Goal: Transaction & Acquisition: Download file/media

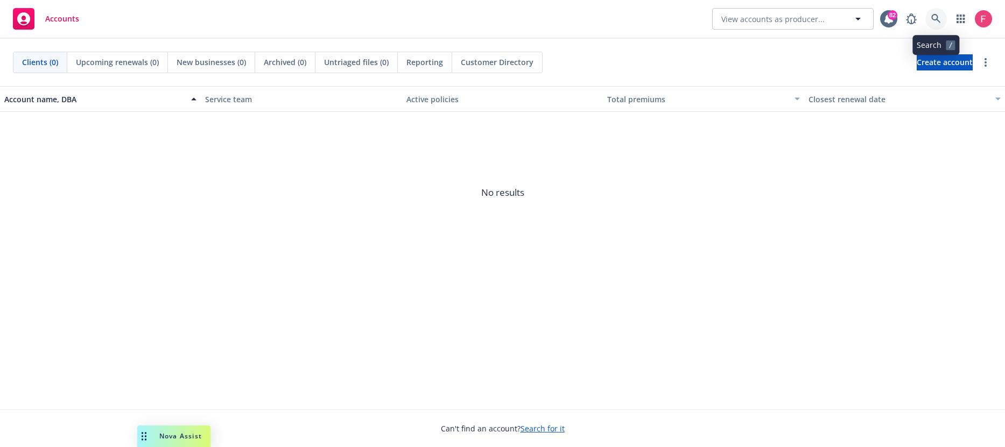
click at [941, 19] on icon at bounding box center [936, 19] width 10 height 10
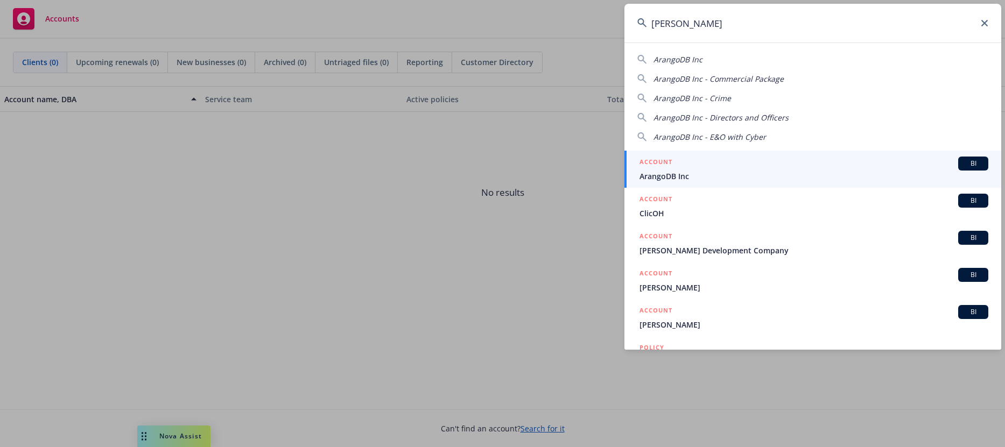
type input "[PERSON_NAME]"
click at [683, 165] on div "ACCOUNT BI" at bounding box center [814, 164] width 349 height 14
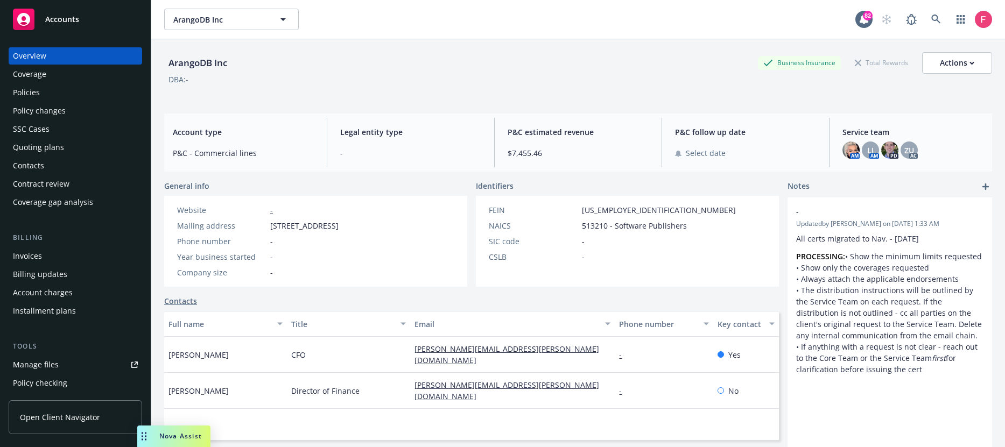
click at [41, 92] on div "Policies" at bounding box center [75, 92] width 125 height 17
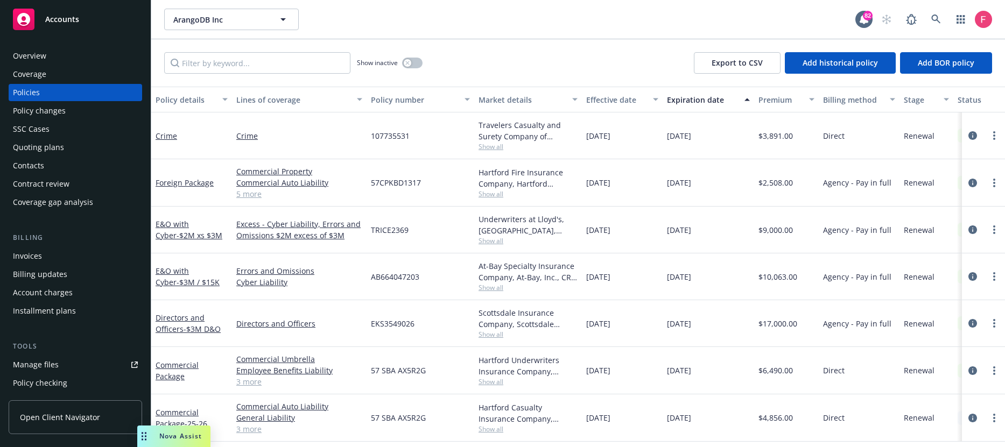
click at [205, 287] on div "E&O with Cyber - $3M / $15K" at bounding box center [192, 276] width 72 height 23
click at [189, 277] on span "- $3M / $15K" at bounding box center [198, 282] width 43 height 10
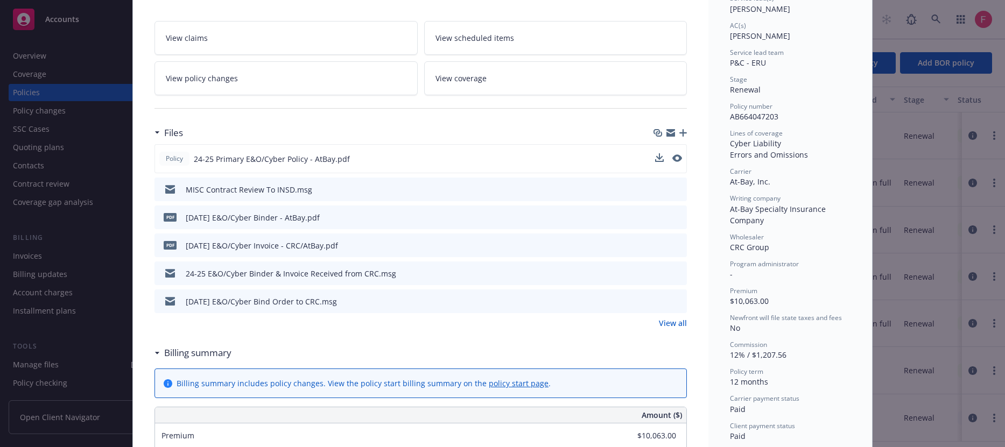
scroll to position [207, 0]
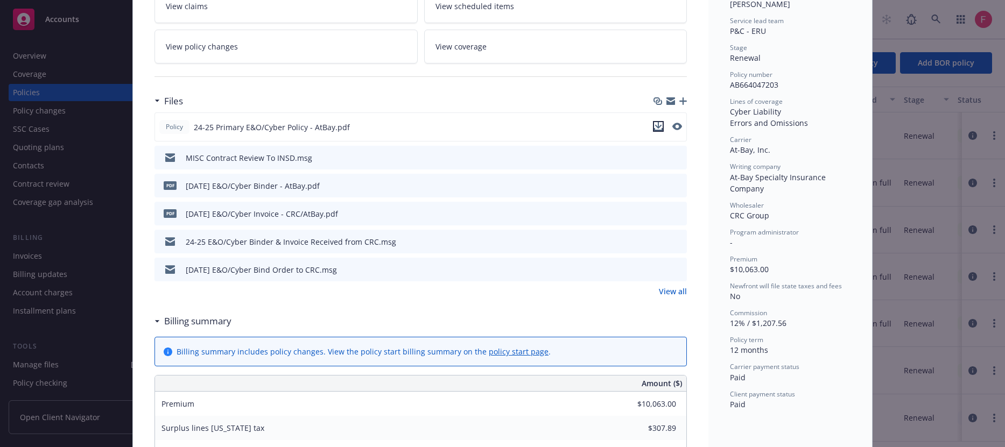
click at [657, 124] on icon "download file" at bounding box center [658, 126] width 9 height 9
